Goal: Find specific page/section

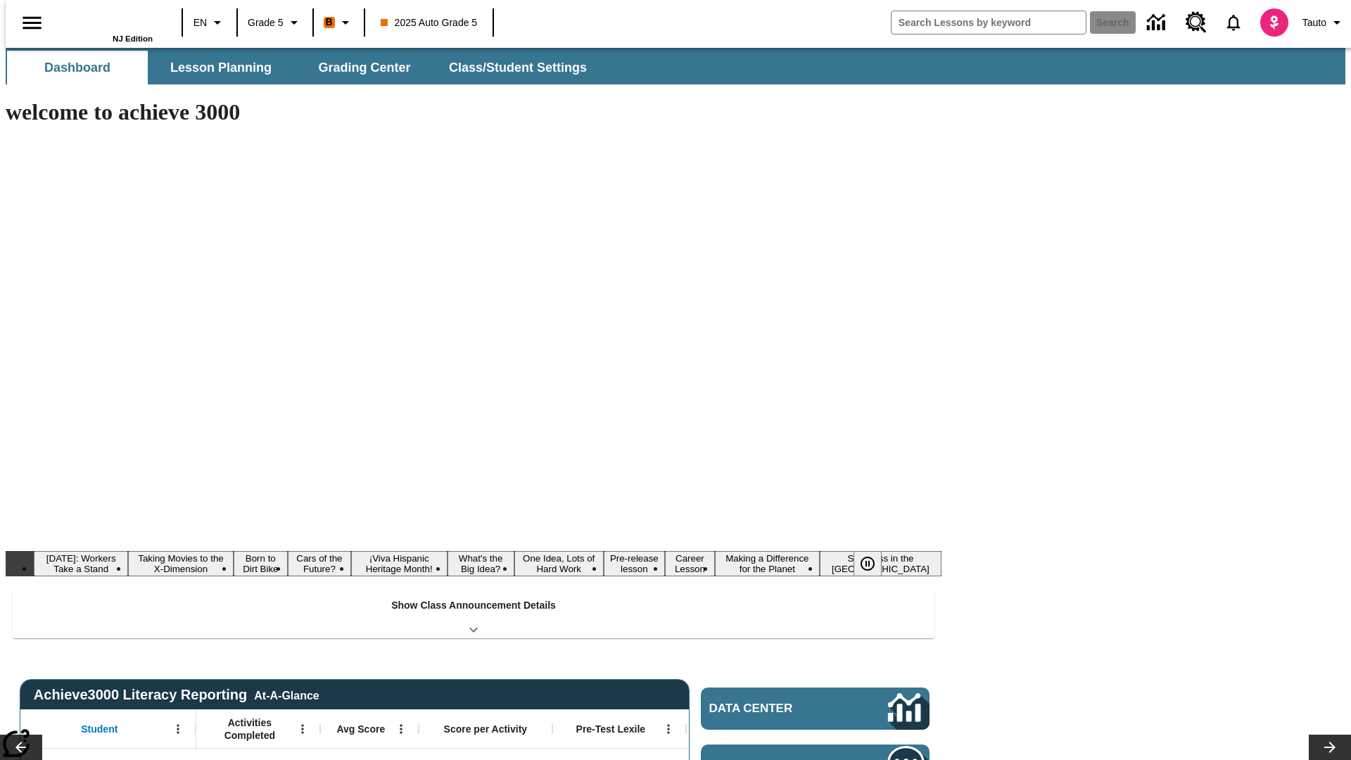
type input "-1"
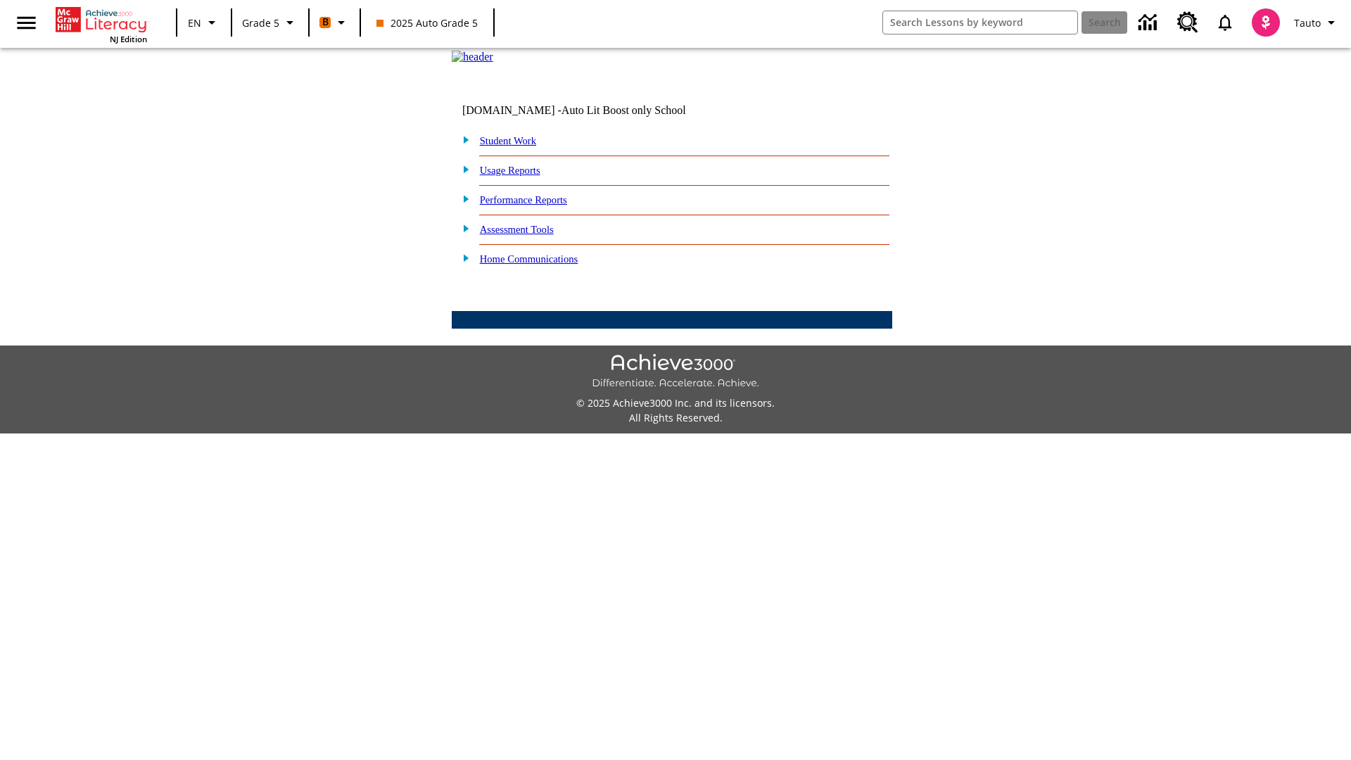
click at [517, 146] on link "Student Work" at bounding box center [508, 140] width 56 height 11
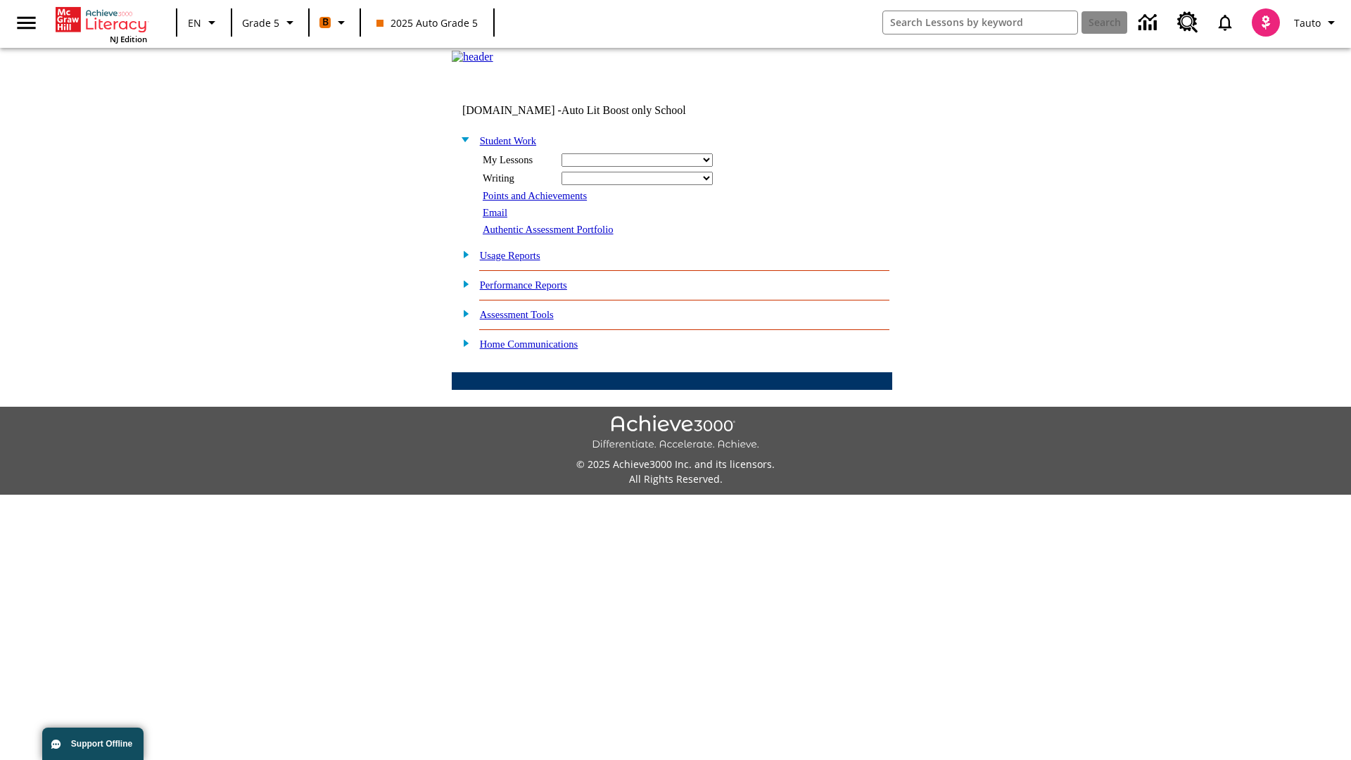
select select "/options/reports/?report_id=12&atype=21&section=2"
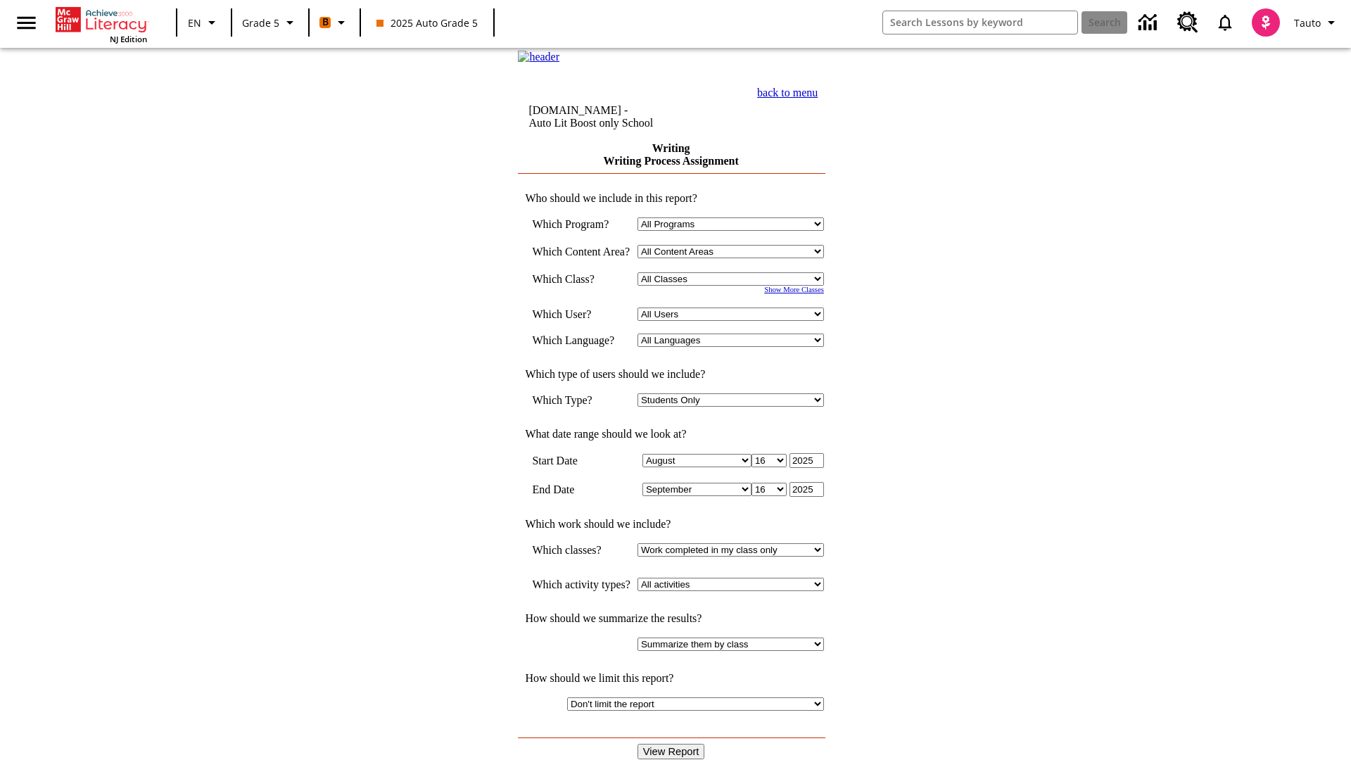
click at [735, 286] on select "Select a Class: All Classes 2025 Auto Grade 5 OL 2025 Auto Grade 6" at bounding box center [731, 278] width 186 height 13
select select "11133131"
